Goal: Transaction & Acquisition: Book appointment/travel/reservation

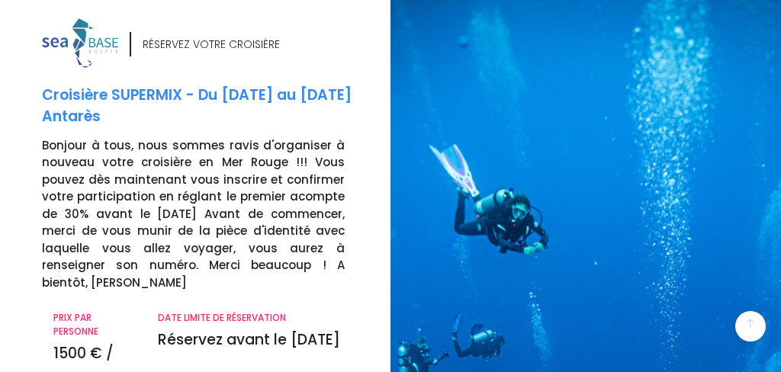
scroll to position [380, 0]
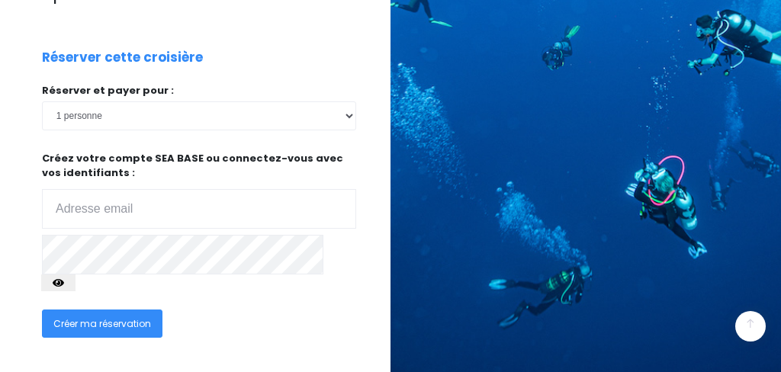
click at [27, 196] on div "RÉSERVEZ VOTRE CROISIÈRE Croisière SUPERMIX - Du 29/11/25 au 06/12/25 Antarès B…" at bounding box center [190, 59] width 402 height 842
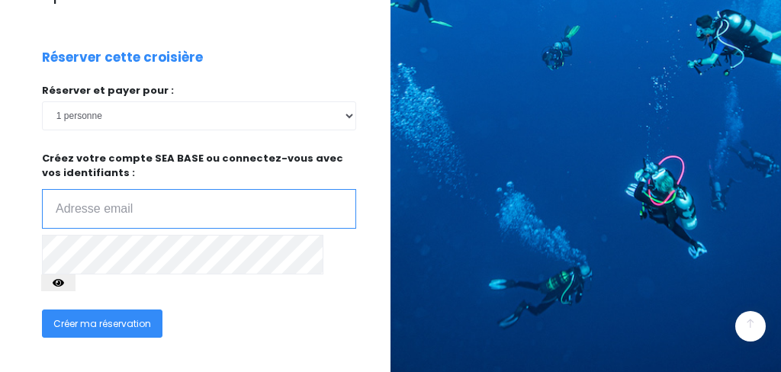
click at [111, 191] on input "email" at bounding box center [199, 209] width 314 height 40
type input "yves.leroux1945@gmail.com"
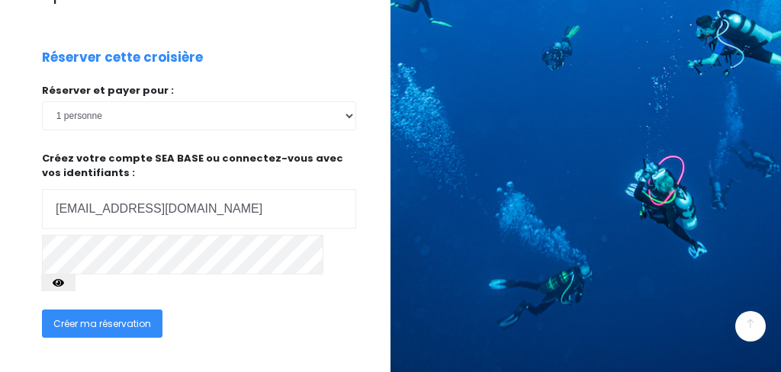
click at [228, 300] on div "Créer ma réservation" at bounding box center [160, 328] width 261 height 56
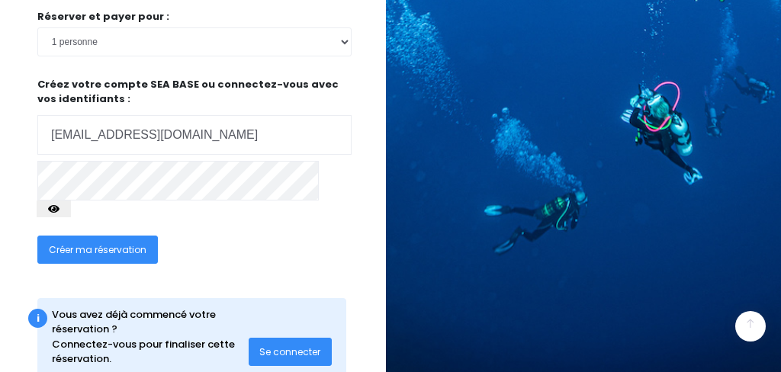
scroll to position [454, 5]
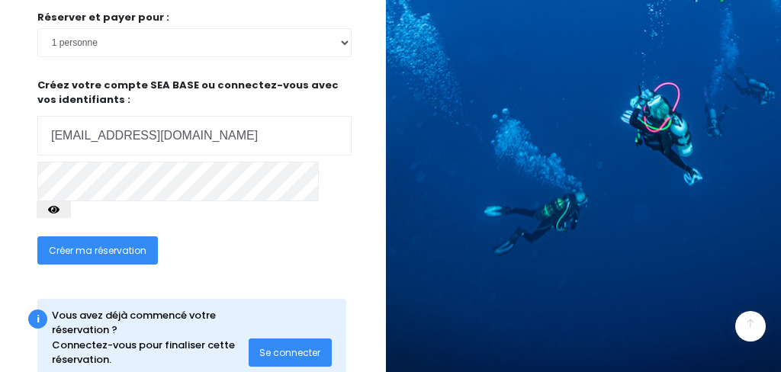
click at [283, 346] on span "Se connecter" at bounding box center [289, 352] width 61 height 13
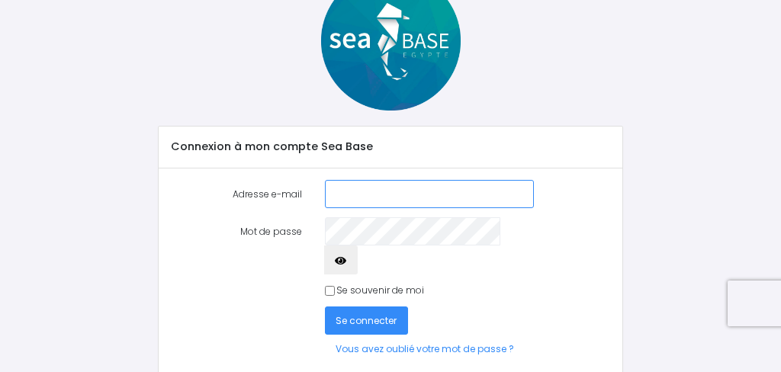
scroll to position [78, 0]
type input "yves."
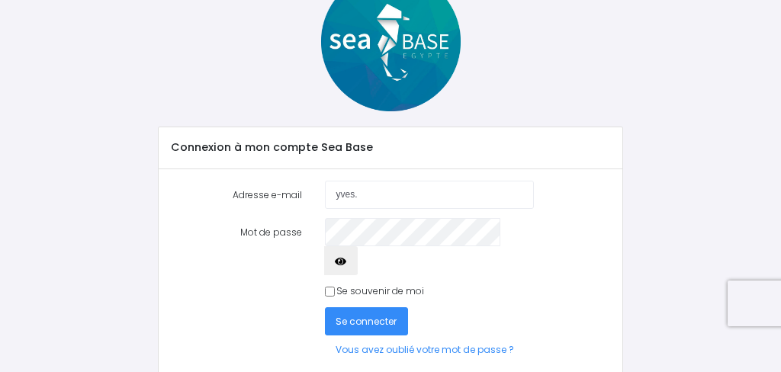
click at [173, 307] on div "Se connecter Vous avez oublié votre mot de passe ?" at bounding box center [390, 335] width 463 height 57
click at [363, 315] on span "Se connecter" at bounding box center [365, 321] width 61 height 13
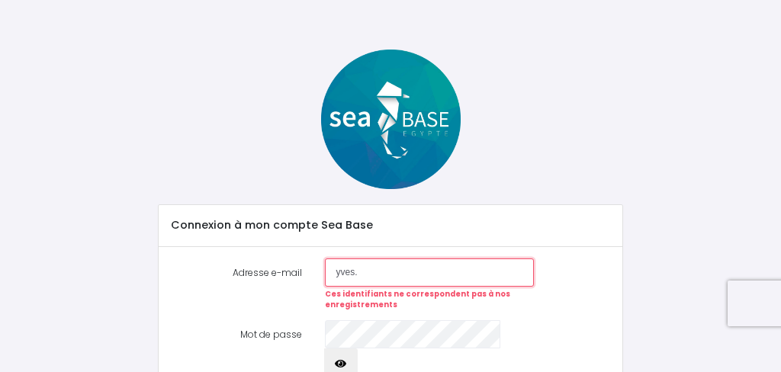
click at [357, 271] on input "yves." at bounding box center [429, 272] width 209 height 28
type input "yves.leroux1945@gmail.com"
click at [276, 331] on label "Mot de passe" at bounding box center [236, 348] width 155 height 57
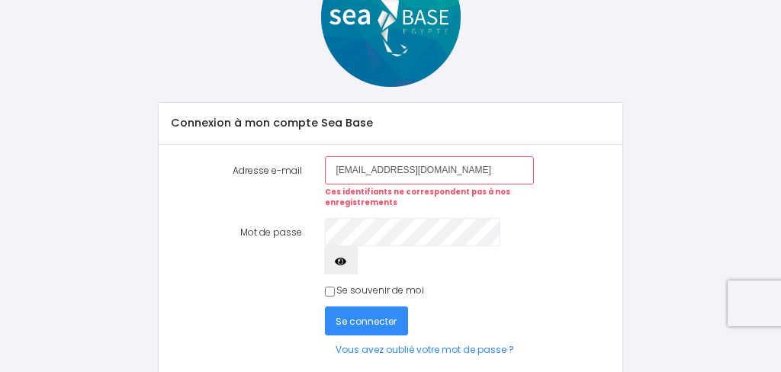
scroll to position [101, 0]
click at [353, 316] on span "Se connecter" at bounding box center [365, 322] width 61 height 13
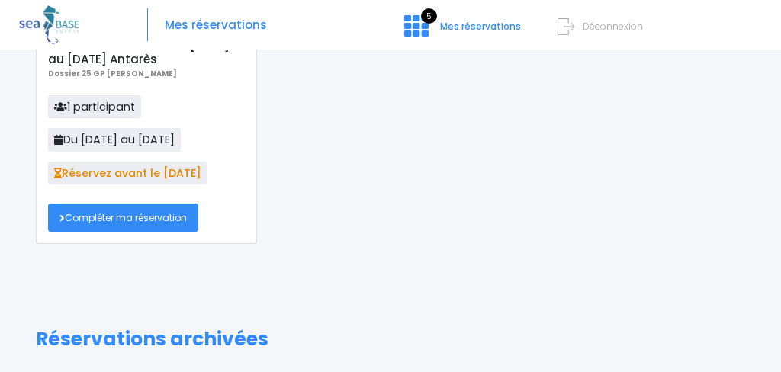
scroll to position [248, 0]
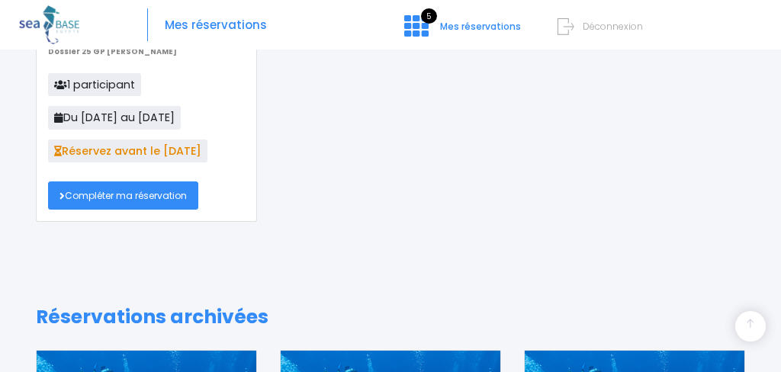
click at [145, 194] on link "Compléter ma réservation" at bounding box center [123, 195] width 150 height 28
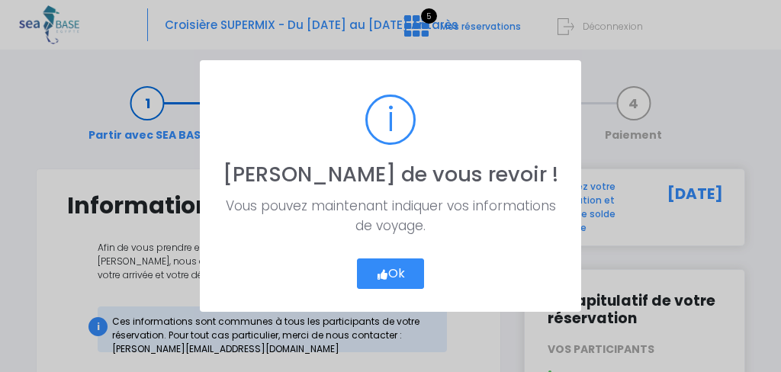
click at [391, 268] on button "Ok" at bounding box center [391, 273] width 68 height 30
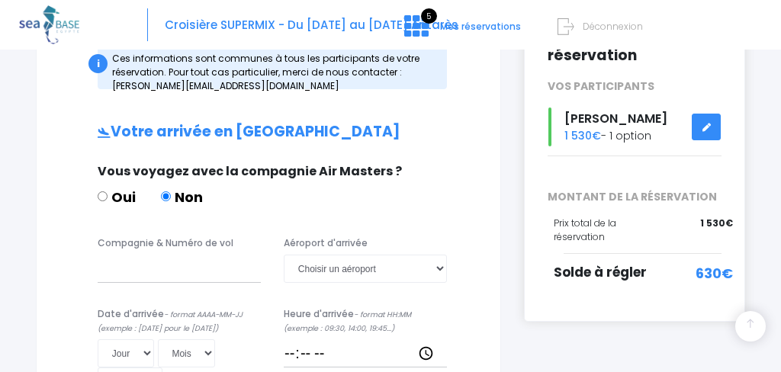
scroll to position [261, 0]
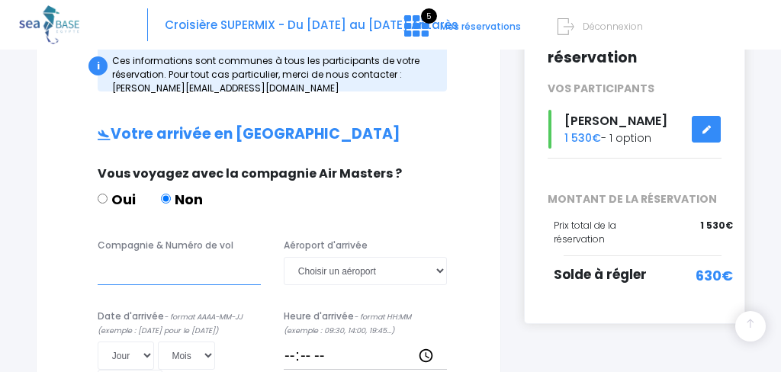
click at [107, 272] on input "Compagnie & Numéro de vol" at bounding box center [179, 271] width 163 height 28
type input "transavia TO8062"
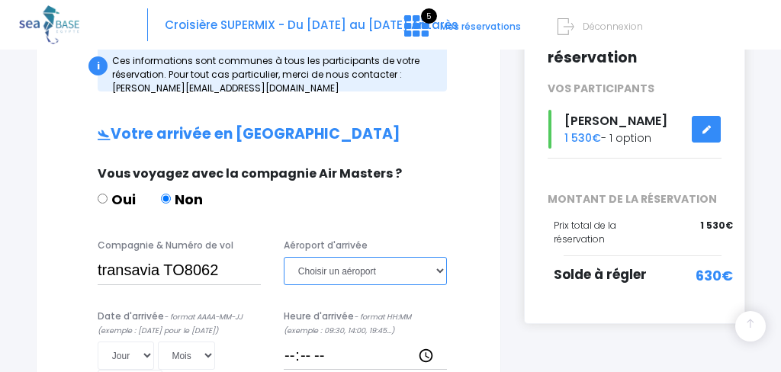
select select "Hurghada"
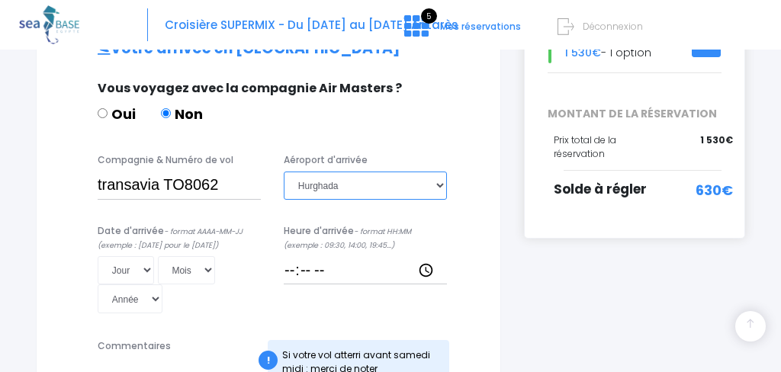
scroll to position [347, 0]
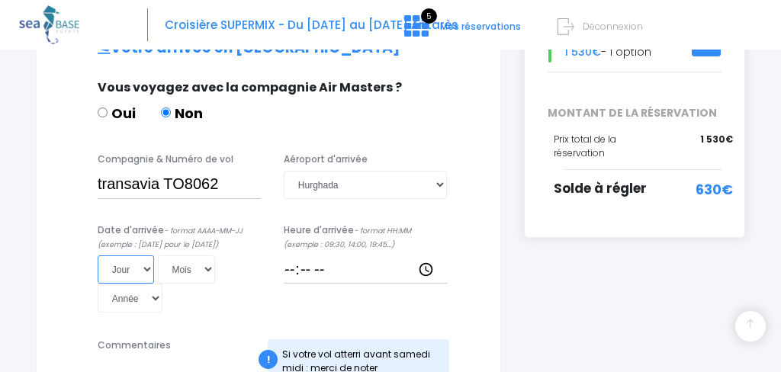
select select "29"
select select "11"
select select "2025"
type input "2025-11-29"
click at [302, 268] on input "Heure d'arrivée - format HH:MM (exemple : 09:30, 14:00, 19:45...)" at bounding box center [365, 269] width 163 height 28
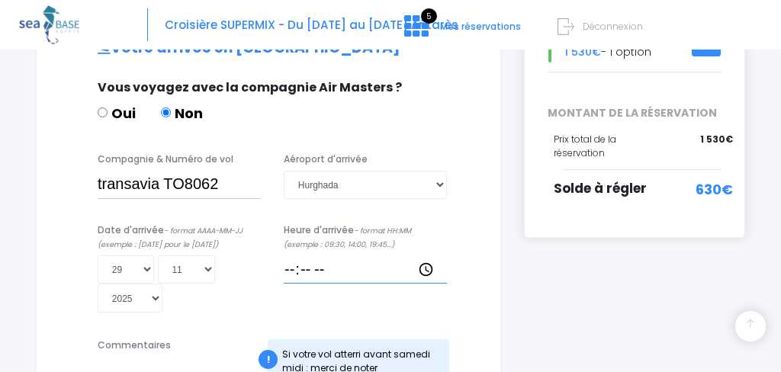
click input "submit" at bounding box center [0, 0] width 0 height 0
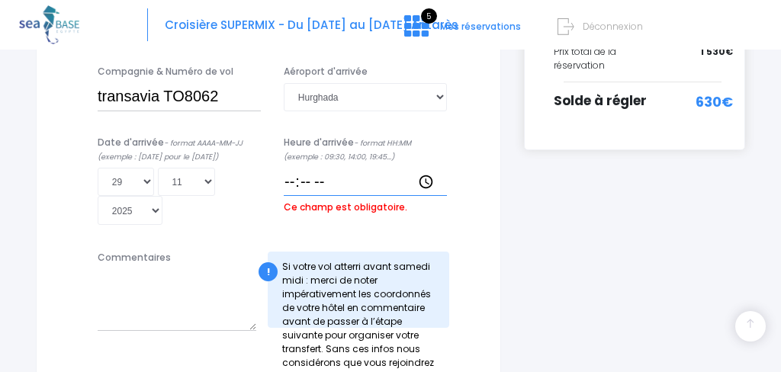
scroll to position [449, 0]
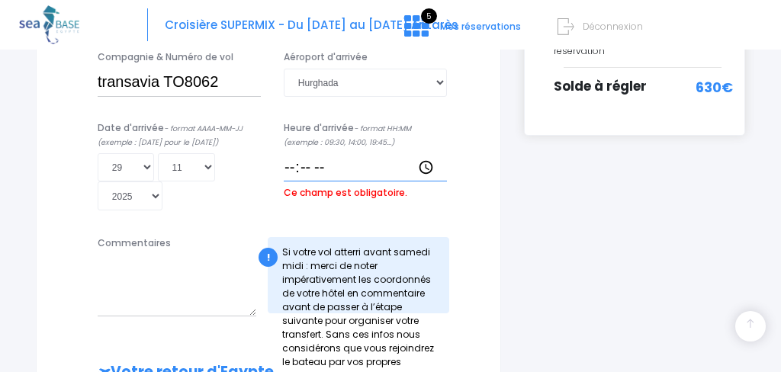
click at [333, 165] on input "Heure d'arrivée - format HH:MM (exemple : 09:30, 14:00, 19:45...)" at bounding box center [365, 167] width 163 height 28
click at [330, 162] on input "Heure d'arrivée - format HH:MM (exemple : 09:30, 14:00, 19:45...)" at bounding box center [365, 167] width 163 height 28
click at [310, 175] on input "Heure d'arrivée - format HH:MM (exemple : 09:30, 14:00, 19:45...)" at bounding box center [365, 167] width 163 height 28
click input "submit" at bounding box center [0, 0] width 0 height 0
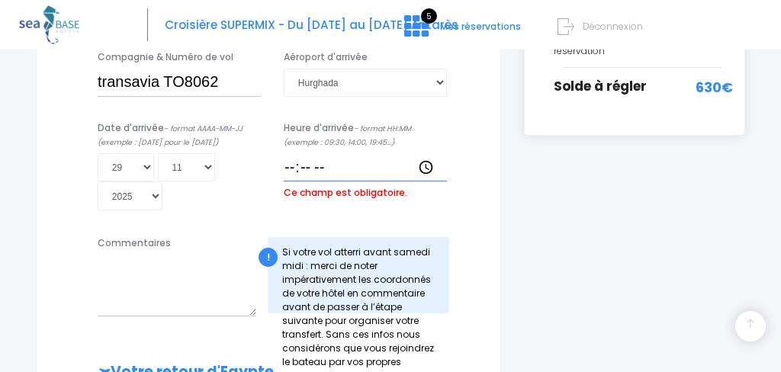
click at [328, 176] on input "Heure d'arrivée - format HH:MM (exemple : 09:30, 14:00, 19:45...)" at bounding box center [365, 167] width 163 height 28
click at [300, 175] on input "Heure d'arrivée - format HH:MM (exemple : 09:30, 14:00, 19:45...)" at bounding box center [365, 167] width 163 height 28
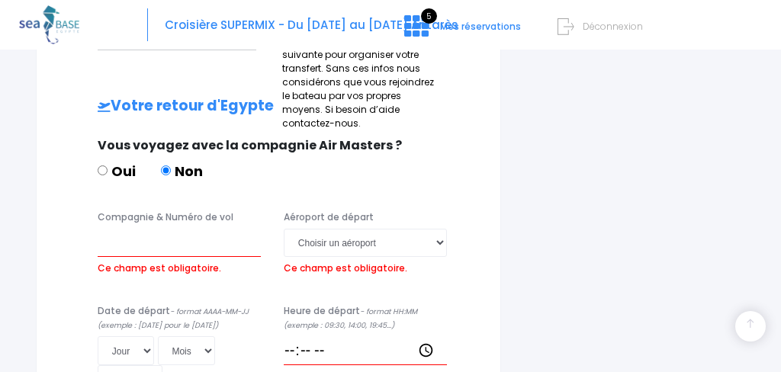
scroll to position [715, 0]
click at [108, 237] on input "Compagnie & Numéro de vol" at bounding box center [179, 243] width 163 height 28
type input "T"
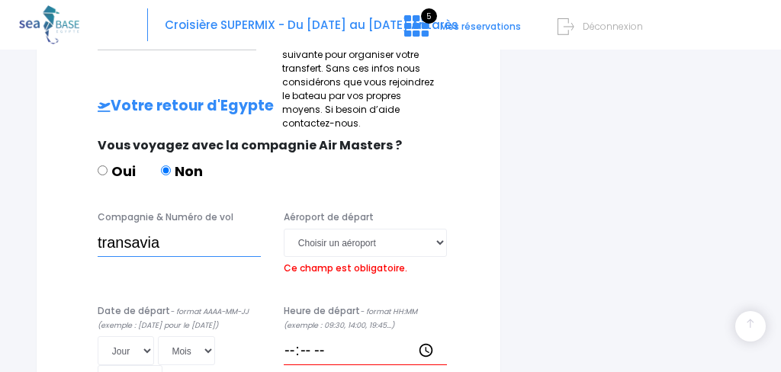
type input "transavia"
select select "Hurghada"
click at [176, 237] on input "transavia" at bounding box center [179, 243] width 163 height 28
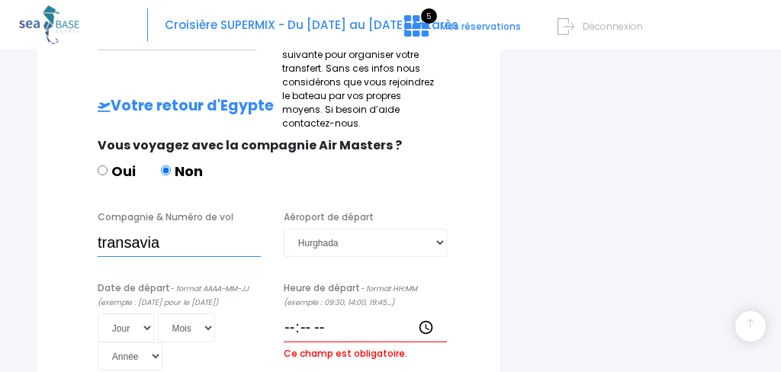
click at [175, 235] on input "transavia" at bounding box center [179, 243] width 163 height 28
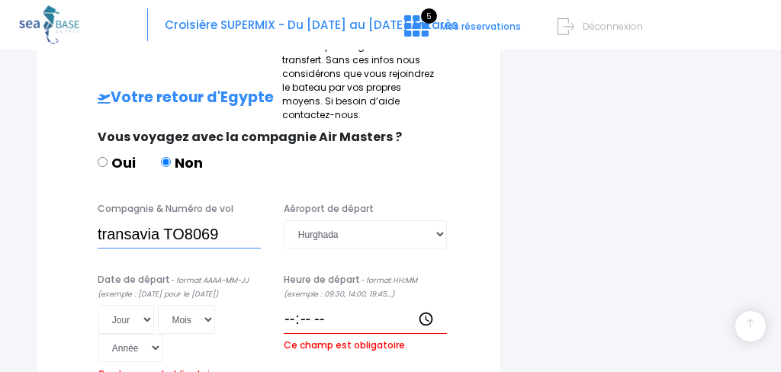
scroll to position [727, 0]
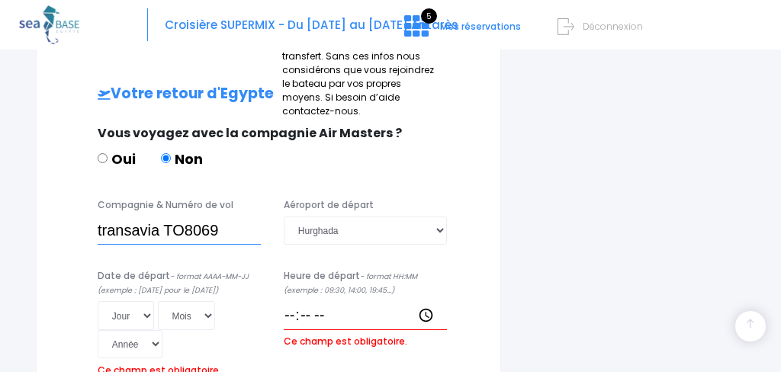
type input "transavia TO8069"
select select "06"
select select "12"
select select "2025"
type input "2025-12-06"
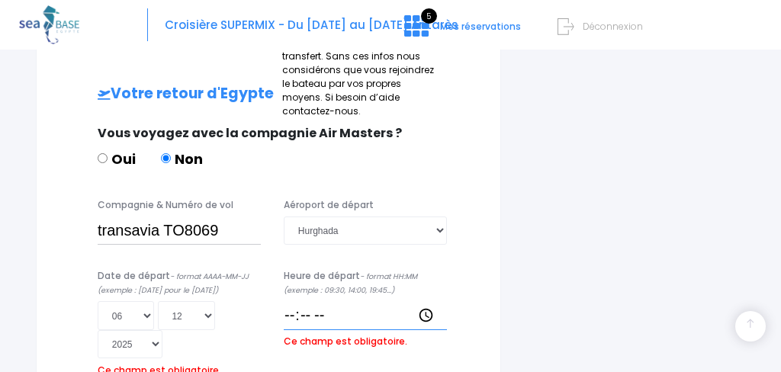
click at [335, 308] on input "Heure de départ - format HH:MM (exemple : 09:30, 14:00, 19:45...)" at bounding box center [365, 315] width 163 height 28
click at [329, 330] on label "Ce champ est obligatoire." at bounding box center [345, 339] width 123 height 18
click at [329, 322] on input "Heure de départ - format HH:MM (exemple : 09:30, 14:00, 19:45...)" at bounding box center [365, 315] width 163 height 28
click at [328, 320] on div "Heure de départ - format HH:MM (exemple : 09:30, 14:00, 19:45...) Ce champ est …" at bounding box center [365, 325] width 186 height 113
click at [329, 317] on input "Heure de départ - format HH:MM (exemple : 09:30, 14:00, 19:45...)" at bounding box center [365, 315] width 163 height 28
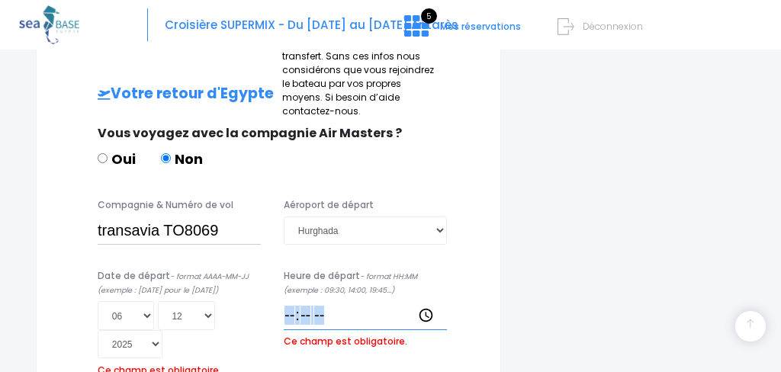
click at [329, 317] on input "Heure de départ - format HH:MM (exemple : 09:30, 14:00, 19:45...)" at bounding box center [365, 315] width 163 height 28
click at [329, 316] on input "Heure de départ - format HH:MM (exemple : 09:30, 14:00, 19:45...)" at bounding box center [365, 315] width 163 height 28
click at [316, 310] on input "Heure de départ - format HH:MM (exemple : 09:30, 14:00, 19:45...)" at bounding box center [365, 315] width 163 height 28
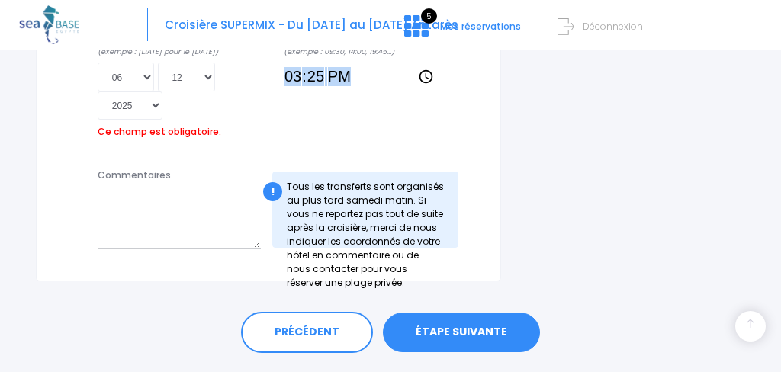
scroll to position [972, 0]
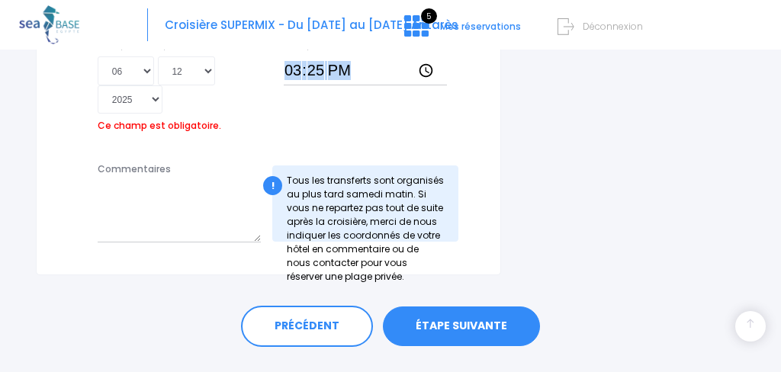
type input "15:25"
click at [475, 306] on link "ÉTAPE SUIVANTE" at bounding box center [461, 326] width 157 height 40
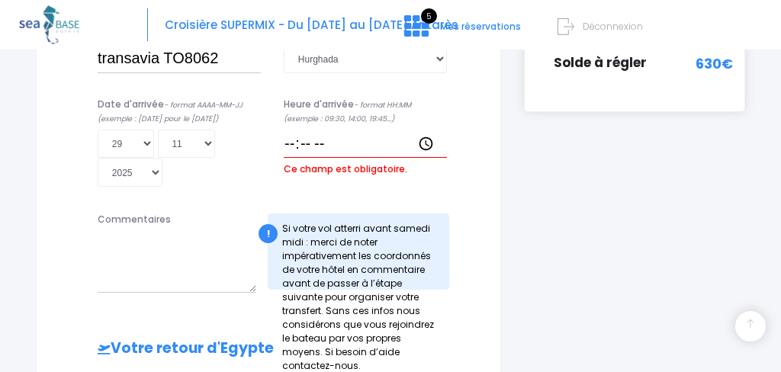
scroll to position [449, 0]
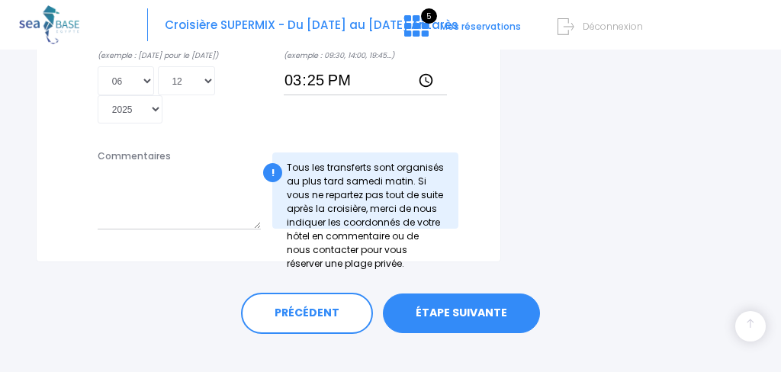
click at [471, 293] on link "ÉTAPE SUIVANTE" at bounding box center [461, 313] width 157 height 40
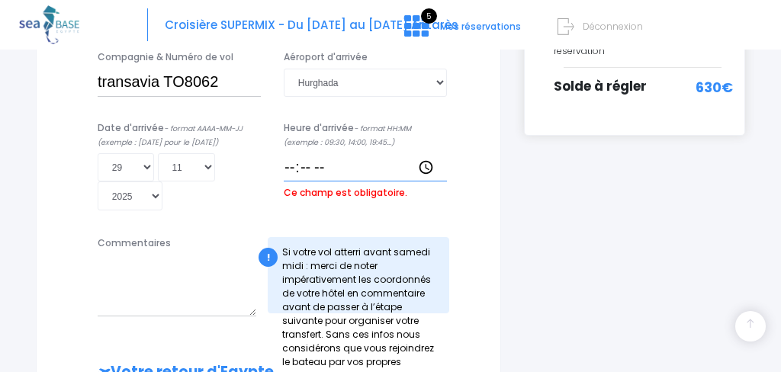
click at [325, 165] on input "Heure d'arrivée - format HH:MM (exemple : 09:30, 14:00, 19:45...)" at bounding box center [365, 167] width 163 height 28
click input "submit" at bounding box center [0, 0] width 0 height 0
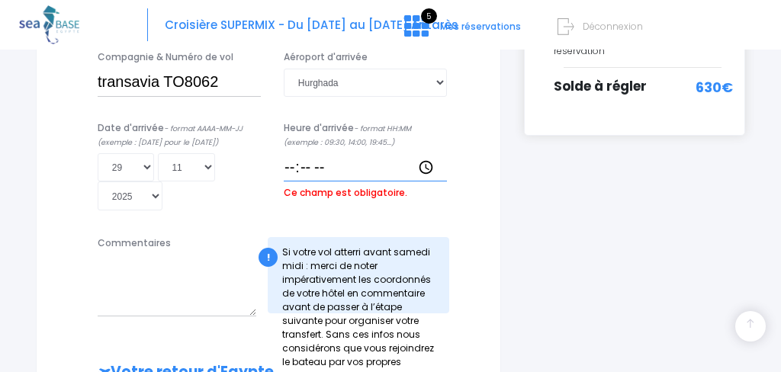
click input "submit" at bounding box center [0, 0] width 0 height 0
click at [302, 175] on input "Heure d'arrivée - format HH:MM (exemple : 09:30, 14:00, 19:45...)" at bounding box center [365, 167] width 163 height 28
click at [323, 168] on input "Heure d'arrivée - format HH:MM (exemple : 09:30, 14:00, 19:45...)" at bounding box center [365, 167] width 163 height 28
click at [328, 164] on input "14:03" at bounding box center [365, 167] width 163 height 28
type input "14:03"
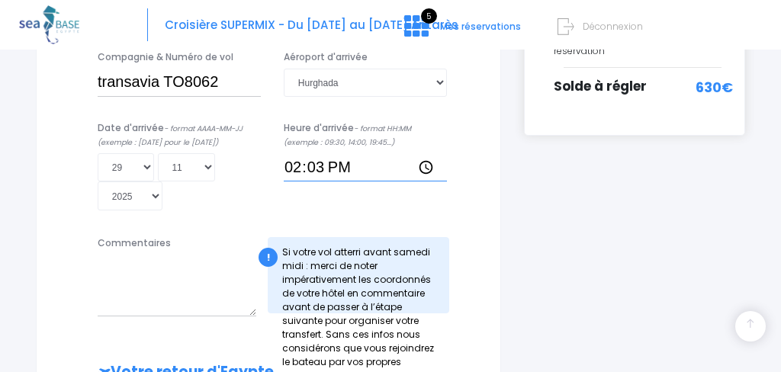
click at [336, 162] on input "14:03" at bounding box center [365, 167] width 163 height 28
click at [309, 175] on input "14:03" at bounding box center [365, 167] width 163 height 28
click at [328, 177] on input "14:03" at bounding box center [365, 167] width 163 height 28
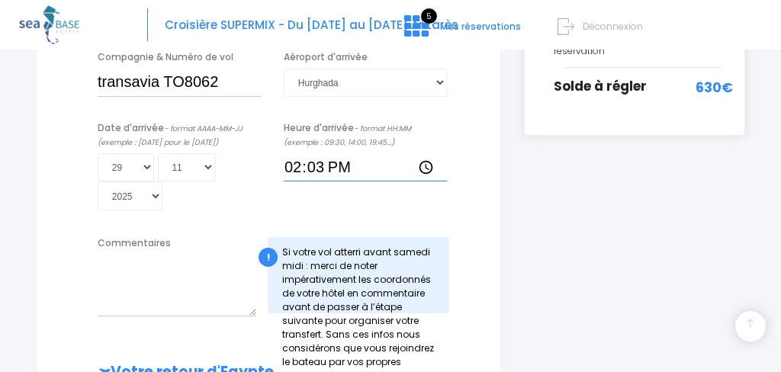
click at [314, 171] on input "14:03" at bounding box center [365, 167] width 163 height 28
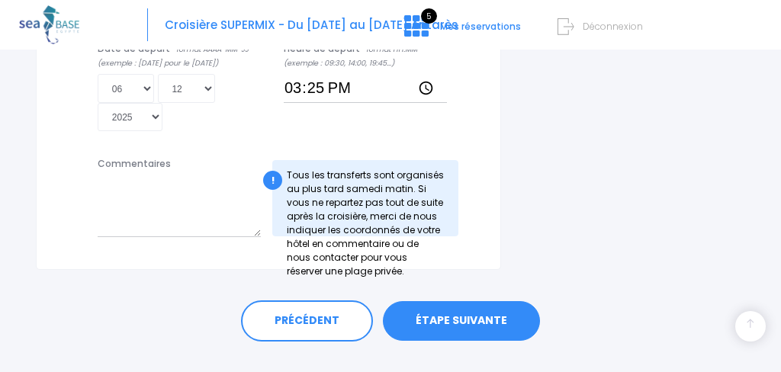
scroll to position [954, 0]
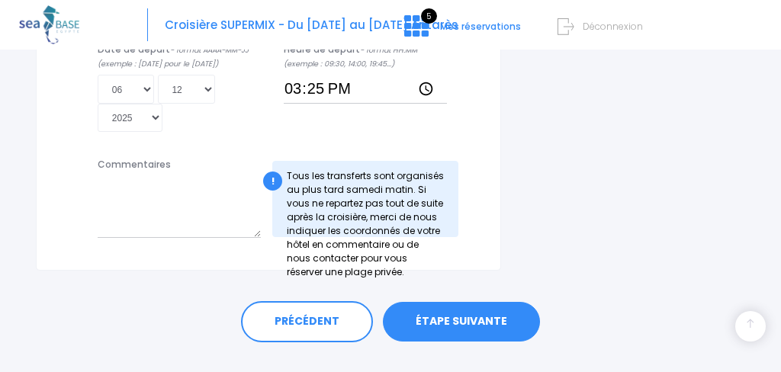
type input "14:30"
click at [438, 302] on link "ÉTAPE SUIVANTE" at bounding box center [461, 322] width 157 height 40
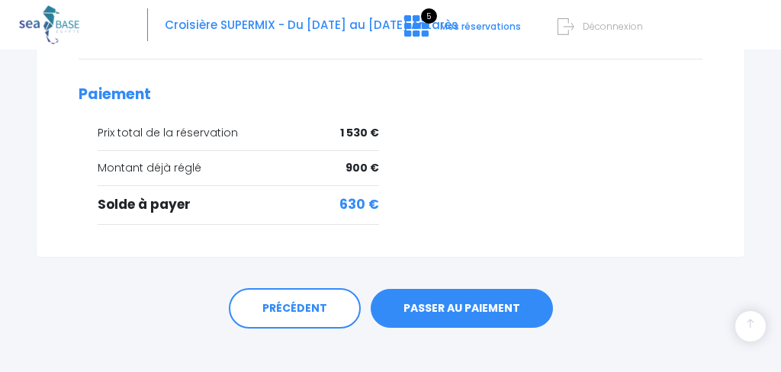
scroll to position [717, 0]
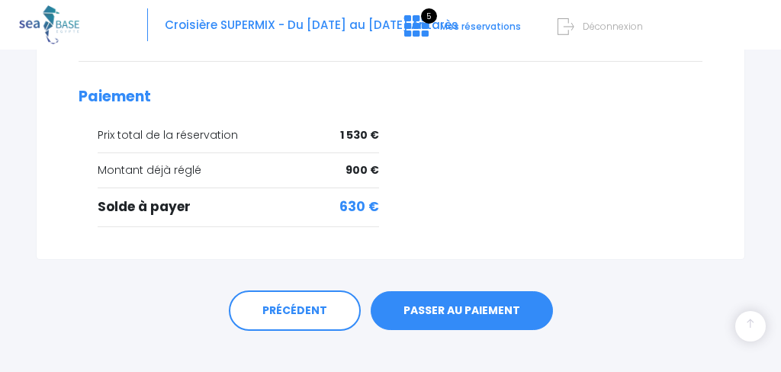
click at [464, 291] on link "PASSER AU PAIEMENT" at bounding box center [461, 311] width 182 height 40
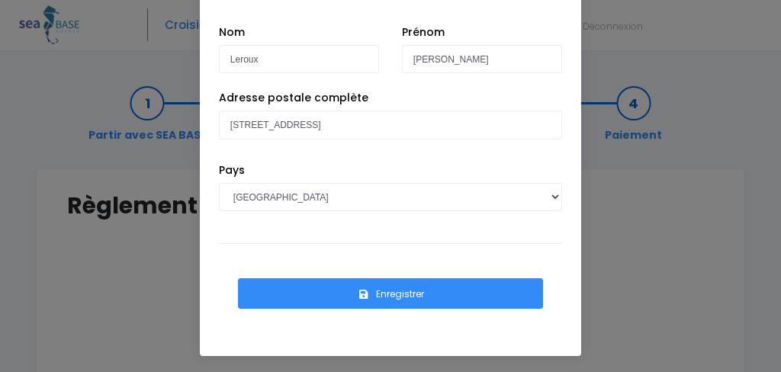
scroll to position [67, 0]
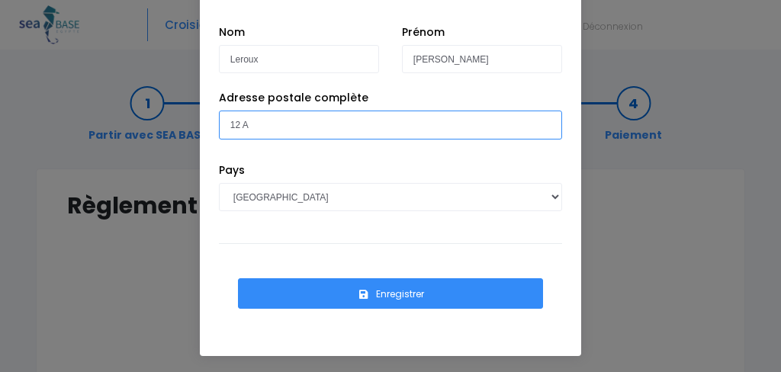
type input "12 A"
click at [390, 293] on button "Enregistrer" at bounding box center [390, 293] width 305 height 30
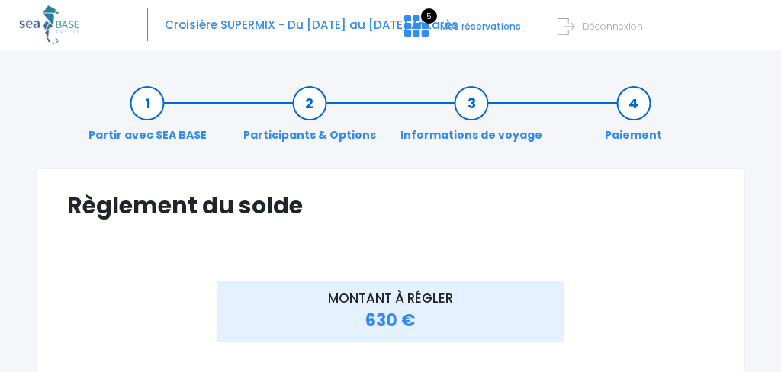
click at [632, 103] on link "Paiement" at bounding box center [633, 119] width 72 height 48
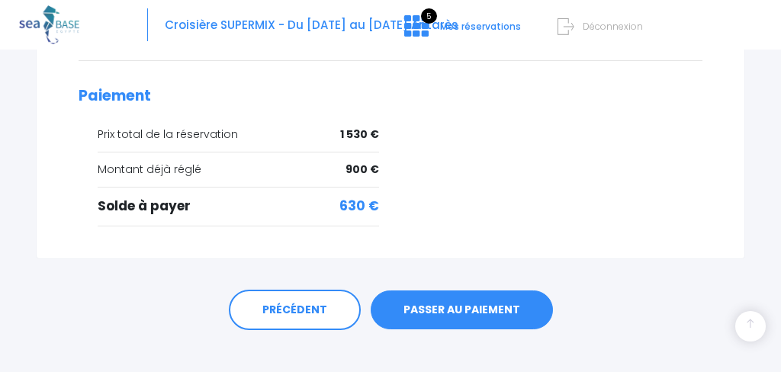
scroll to position [717, 0]
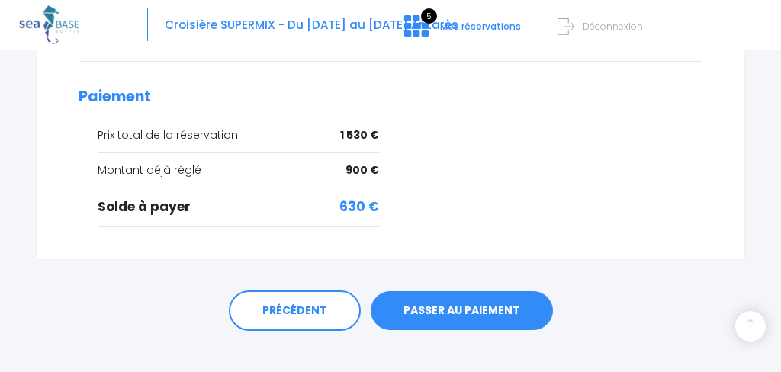
click at [469, 291] on link "PASSER AU PAIEMENT" at bounding box center [461, 311] width 182 height 40
click at [445, 292] on link "PASSER AU PAIEMENT" at bounding box center [461, 311] width 182 height 40
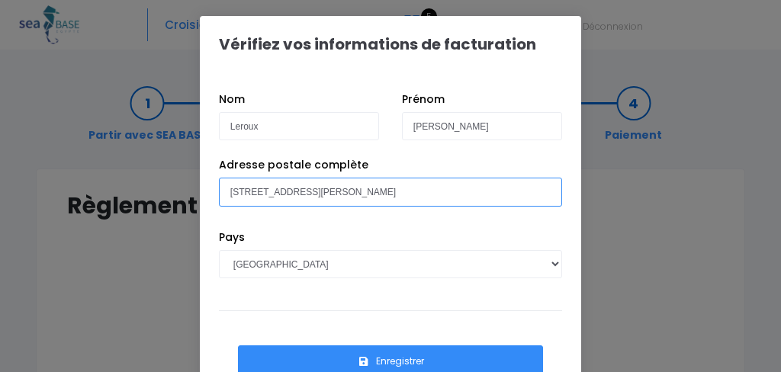
click at [252, 191] on input "12 rue michele" at bounding box center [390, 192] width 343 height 28
click at [283, 193] on input "12 rue michele" at bounding box center [390, 192] width 343 height 28
click at [293, 195] on input "12 rue michèle" at bounding box center [390, 192] width 343 height 28
click at [293, 194] on input "12 rue michèle" at bounding box center [390, 192] width 343 height 28
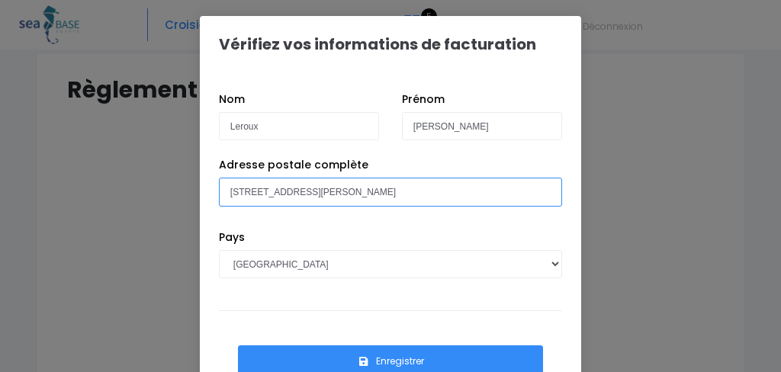
scroll to position [118, 0]
click at [537, 197] on input "12 rue michèle monfort 44740 batz sur mer" at bounding box center [390, 192] width 343 height 28
type input "12 rue michèle monfort 44740 batz sur mer"
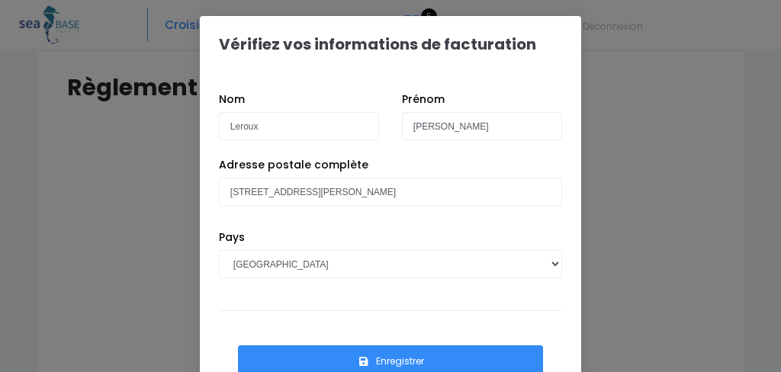
click at [457, 281] on div "Pays AFGHANISTAN AFRIQUE DU SUD ÅLAND, ÎLES ALBANIE ALGÉRIE ALLEMAGNE ANDORRE A…" at bounding box center [390, 265] width 366 height 72
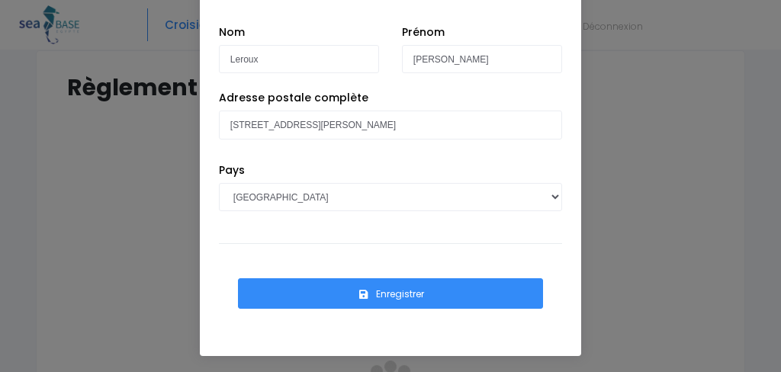
scroll to position [67, 0]
click at [389, 293] on button "Enregistrer" at bounding box center [390, 293] width 305 height 30
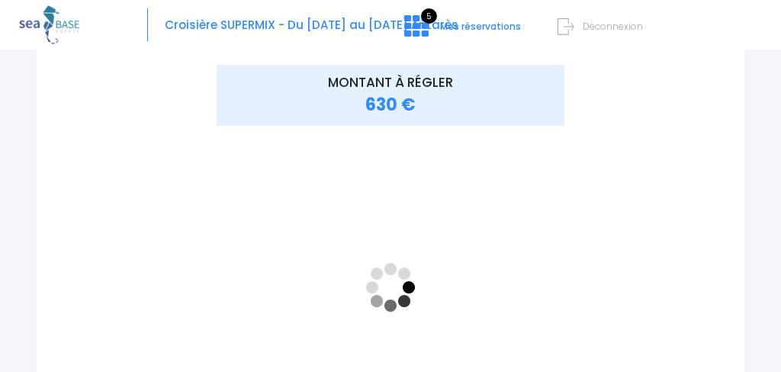
scroll to position [240, 0]
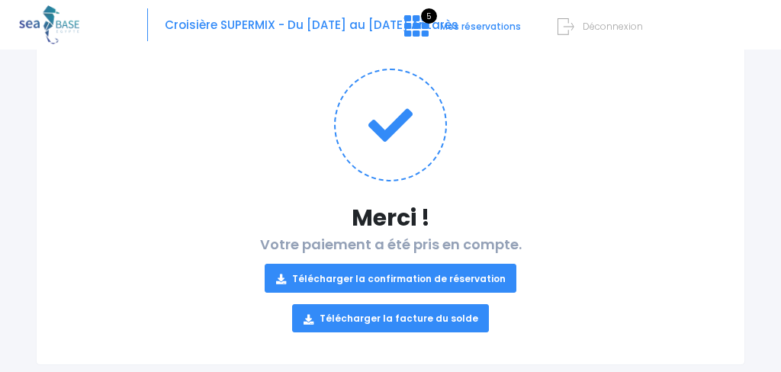
scroll to position [165, 0]
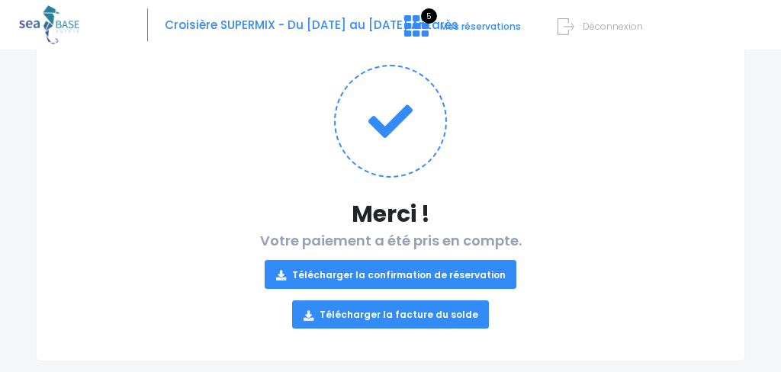
click at [346, 268] on link "Télécharger la confirmation de réservation" at bounding box center [391, 274] width 252 height 28
click at [351, 315] on link "Télécharger la facture du solde" at bounding box center [390, 314] width 197 height 28
